Goal: Transaction & Acquisition: Purchase product/service

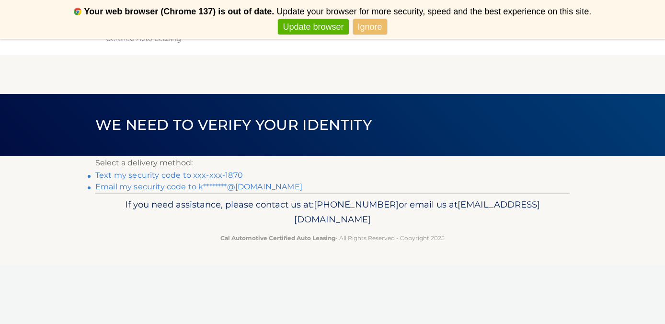
click at [307, 27] on link "Update browser" at bounding box center [313, 27] width 70 height 16
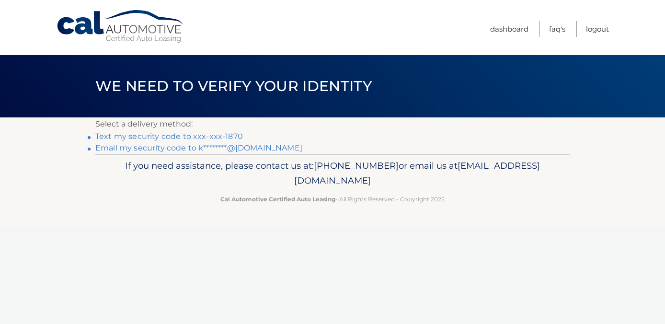
click at [208, 137] on link "Text my security code to xxx-xxx-1870" at bounding box center [169, 136] width 148 height 9
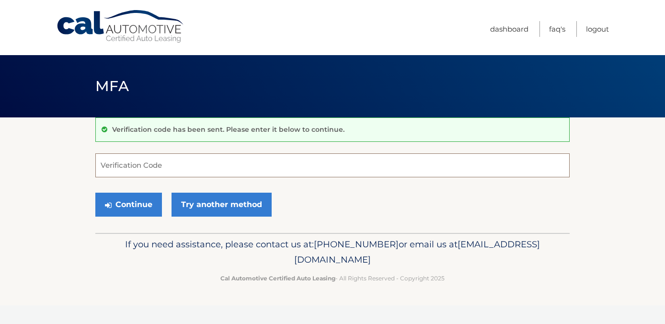
click at [159, 171] on input "Verification Code" at bounding box center [332, 165] width 474 height 24
type input "332750"
click at [117, 205] on button "Continue" at bounding box center [128, 205] width 67 height 24
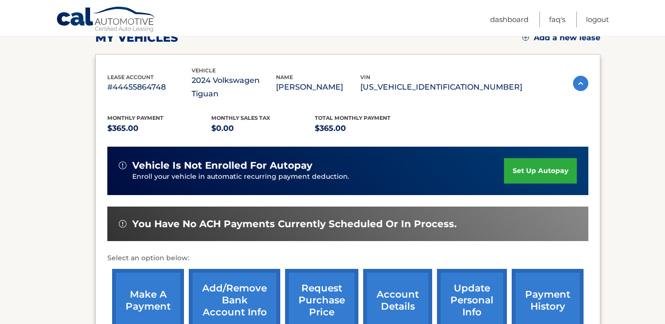
scroll to position [147, 0]
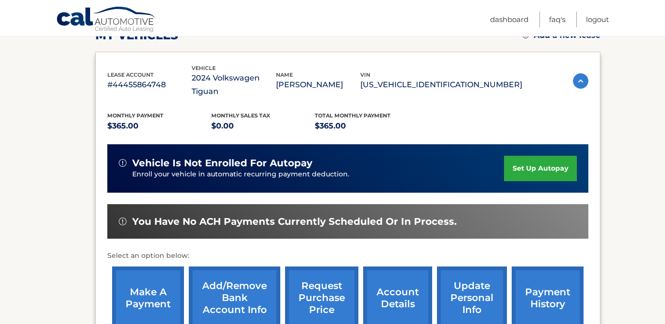
click at [150, 293] on link "make a payment" at bounding box center [148, 297] width 72 height 63
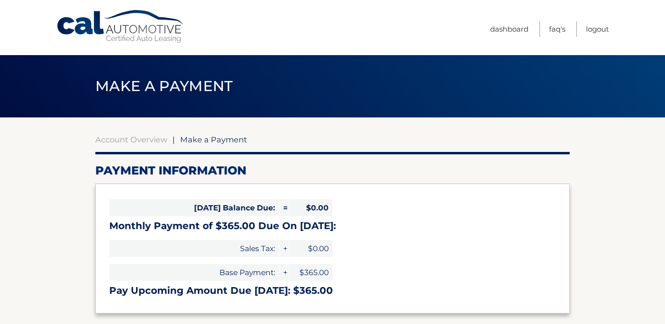
select select "MWYxNGVjNDYtYTIyOS00NmIwLWFjYjQtY2Q3N2MzZTllZDM4"
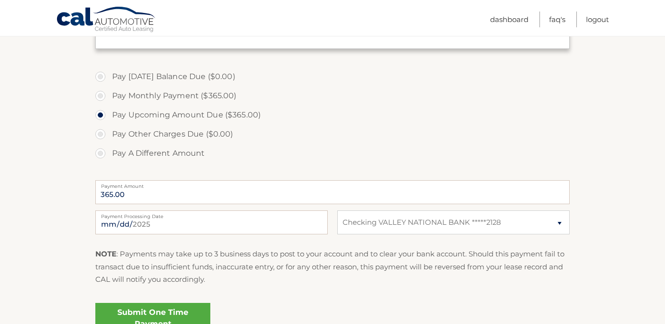
scroll to position [265, 0]
click at [159, 311] on link "Submit One Time Payment" at bounding box center [152, 317] width 115 height 31
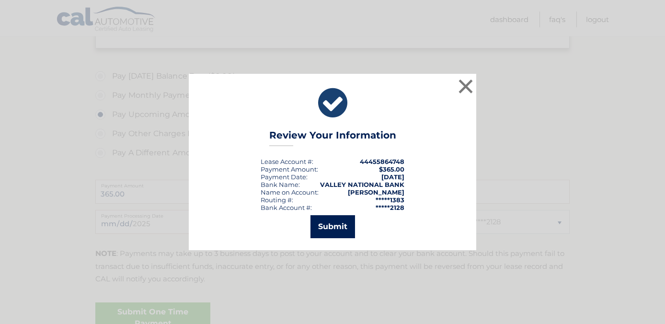
click at [328, 220] on button "Submit" at bounding box center [332, 226] width 45 height 23
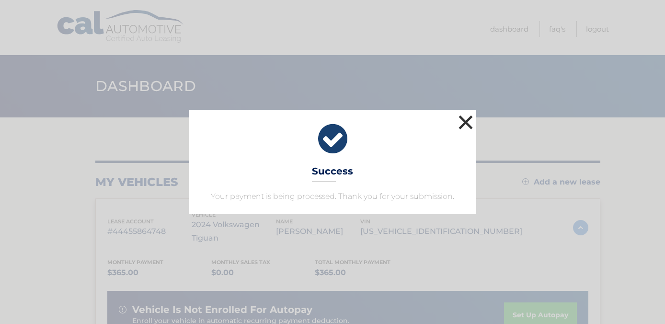
click at [466, 124] on button "×" at bounding box center [465, 122] width 19 height 19
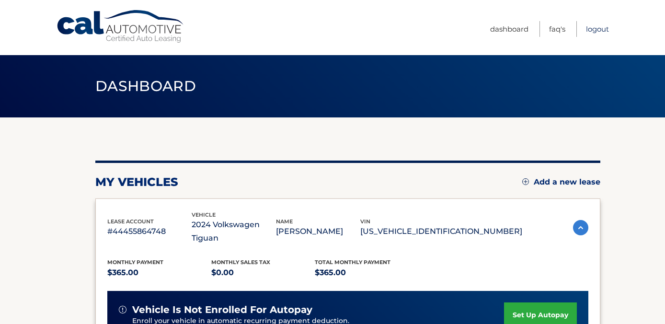
click at [591, 31] on link "Logout" at bounding box center [597, 29] width 23 height 16
